Goal: Task Accomplishment & Management: Manage account settings

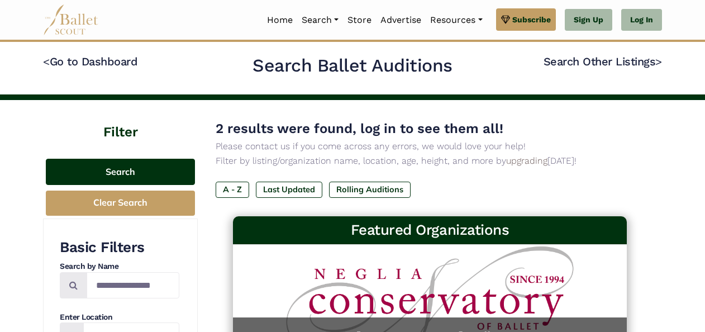
click at [160, 175] on button "Search" at bounding box center [120, 172] width 149 height 26
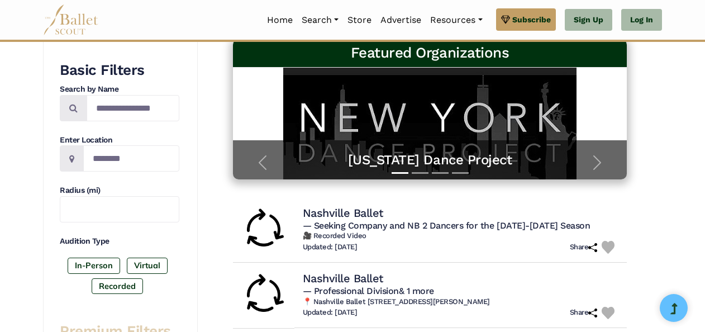
scroll to position [178, 0]
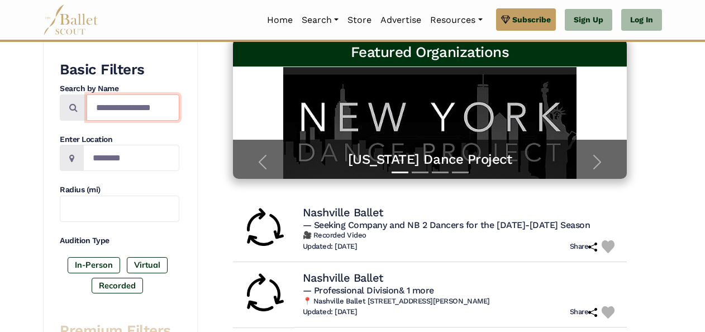
drag, startPoint x: 161, startPoint y: 107, endPoint x: 92, endPoint y: 106, distance: 68.7
click at [92, 106] on input "**********" at bounding box center [133, 107] width 93 height 26
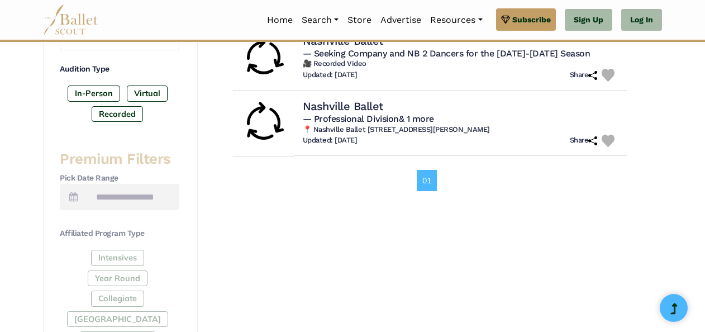
scroll to position [341, 0]
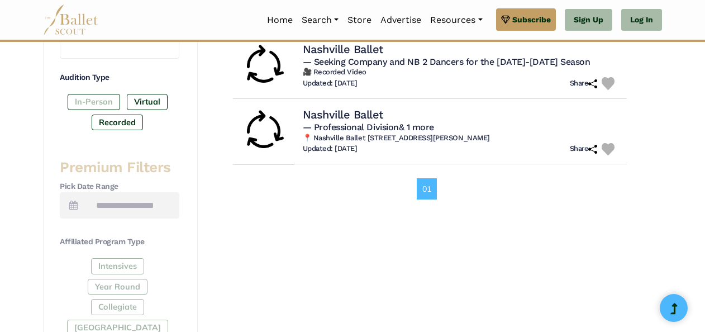
click at [95, 94] on label "In-Person" at bounding box center [94, 102] width 52 height 16
click at [146, 102] on label "Virtual" at bounding box center [147, 102] width 41 height 16
click at [123, 120] on label "Recorded" at bounding box center [117, 122] width 51 height 16
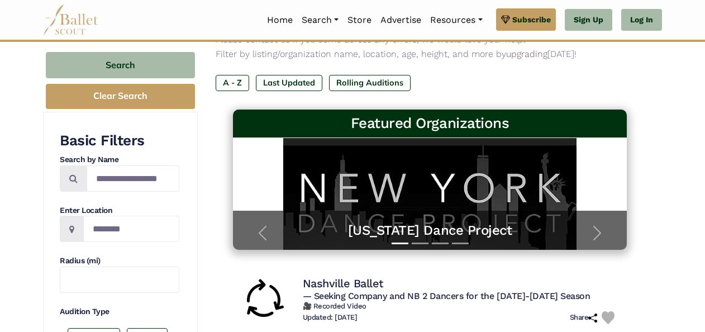
scroll to position [106, 0]
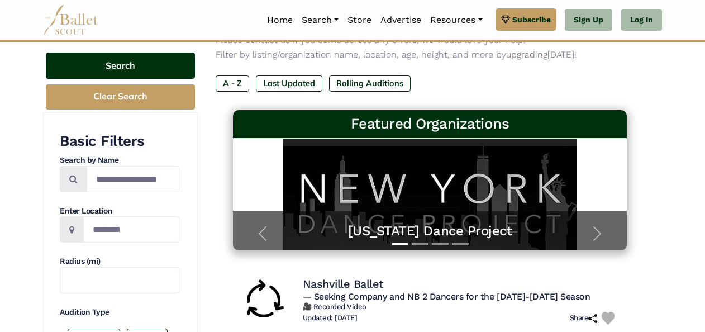
click at [139, 64] on button "Search" at bounding box center [120, 65] width 149 height 26
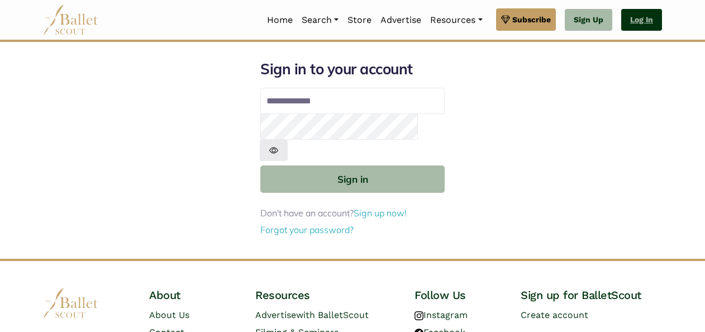
click at [649, 19] on link "Log In" at bounding box center [641, 20] width 41 height 22
click at [355, 98] on input "Email address" at bounding box center [352, 101] width 184 height 27
type input "**********"
click at [288, 140] on img at bounding box center [274, 150] width 28 height 21
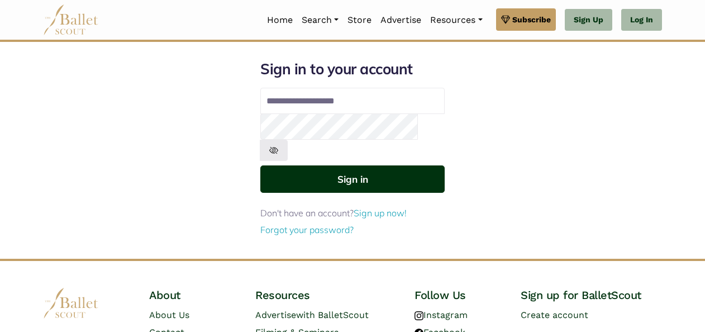
click at [390, 167] on button "Sign in" at bounding box center [352, 178] width 184 height 27
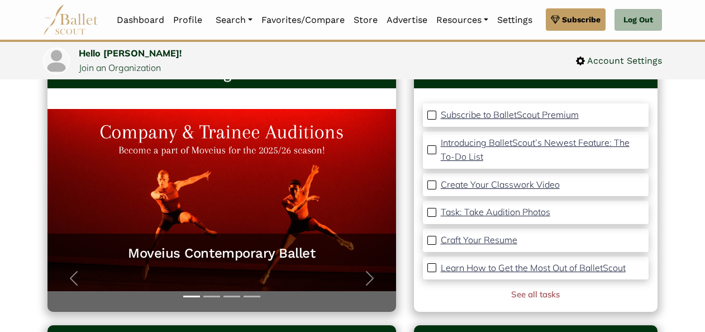
scroll to position [84, 0]
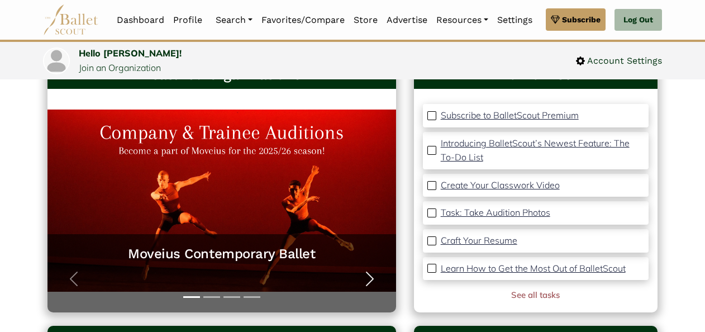
click at [369, 277] on span "button" at bounding box center [370, 279] width 18 height 18
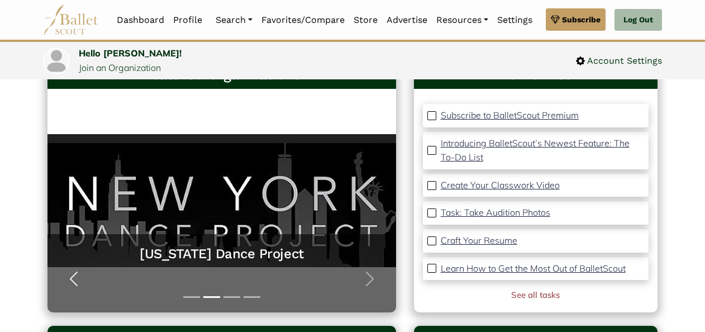
click at [70, 277] on span "button" at bounding box center [74, 279] width 18 height 18
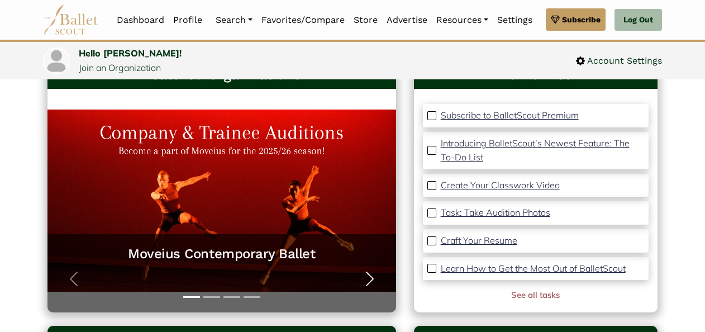
click at [372, 281] on span "button" at bounding box center [370, 279] width 18 height 18
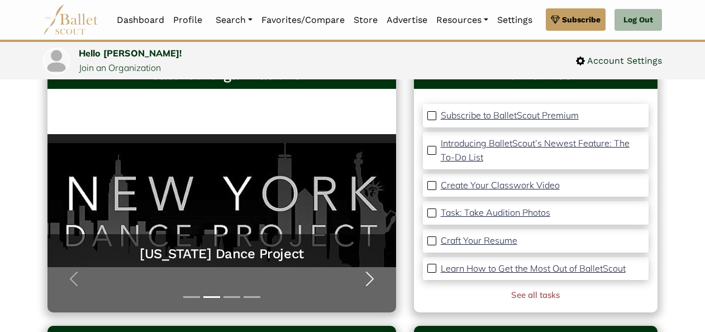
drag, startPoint x: 372, startPoint y: 281, endPoint x: 363, endPoint y: 284, distance: 9.5
click at [363, 284] on span "button" at bounding box center [370, 279] width 18 height 18
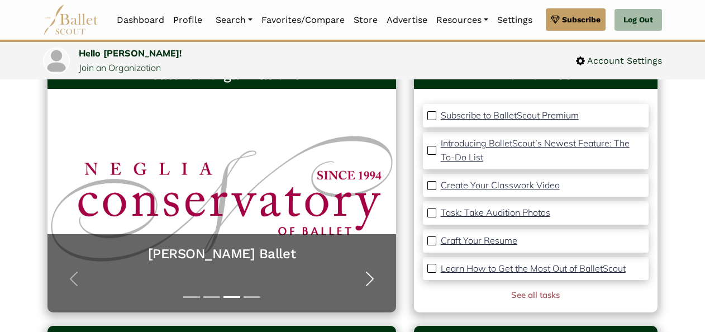
click at [364, 284] on span "button" at bounding box center [370, 279] width 18 height 18
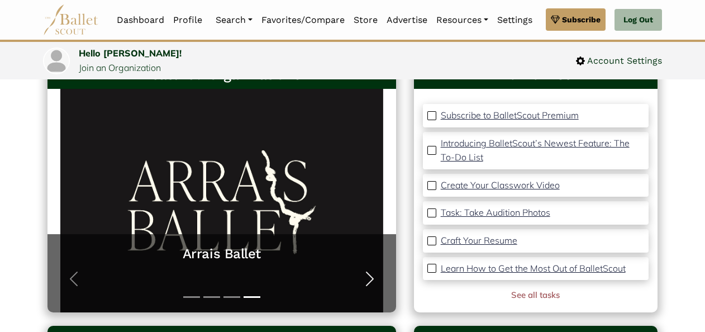
click at [364, 284] on span "button" at bounding box center [370, 279] width 18 height 18
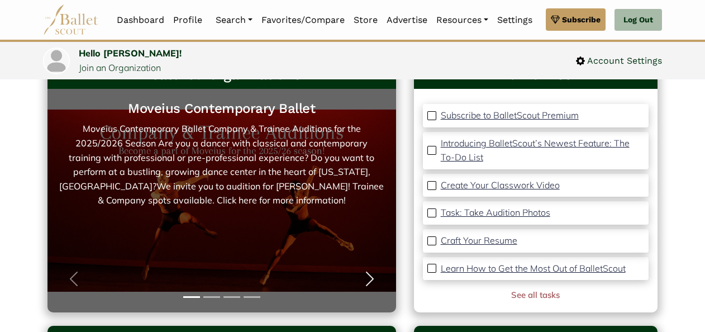
scroll to position [0, 0]
